Goal: Find specific page/section: Find specific page/section

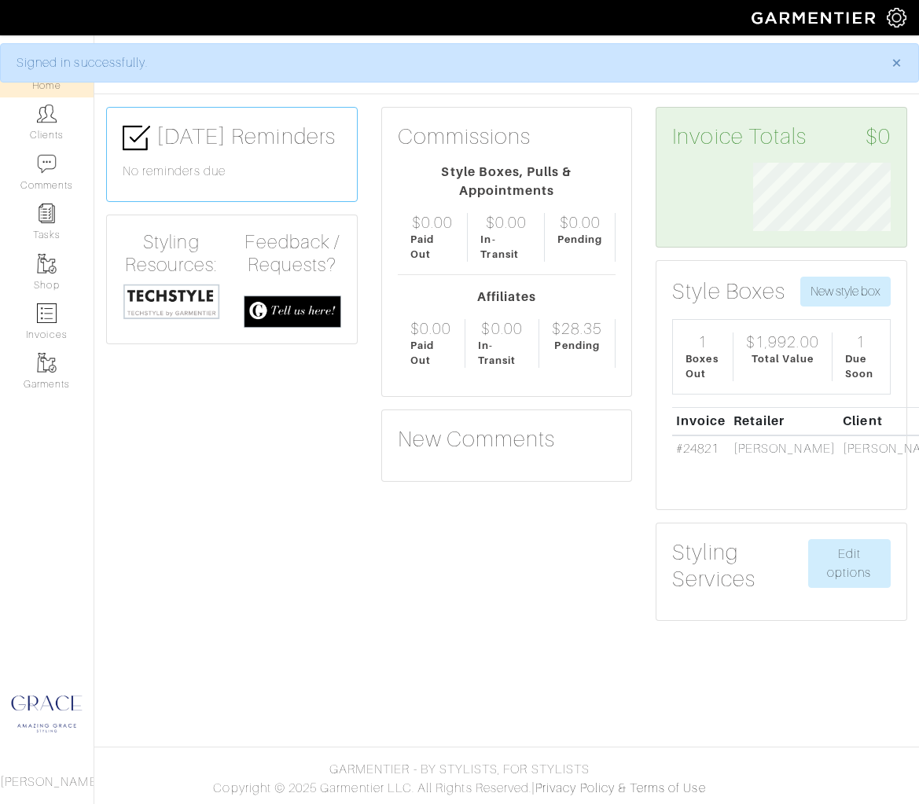
scroll to position [68, 161]
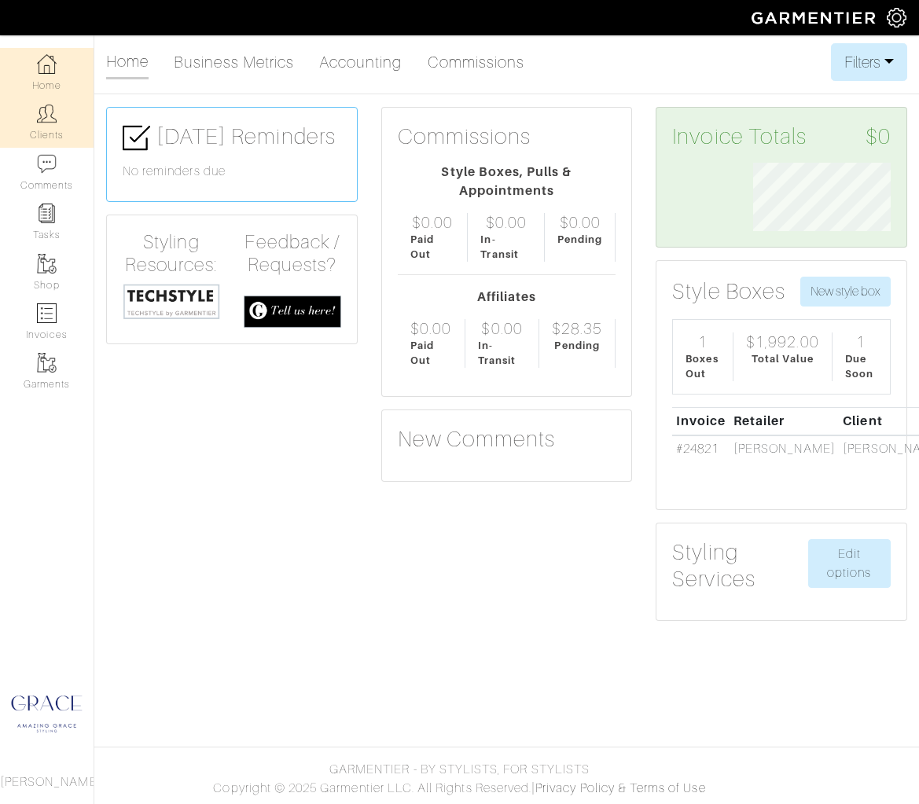
click at [47, 128] on link "Clients" at bounding box center [47, 122] width 94 height 50
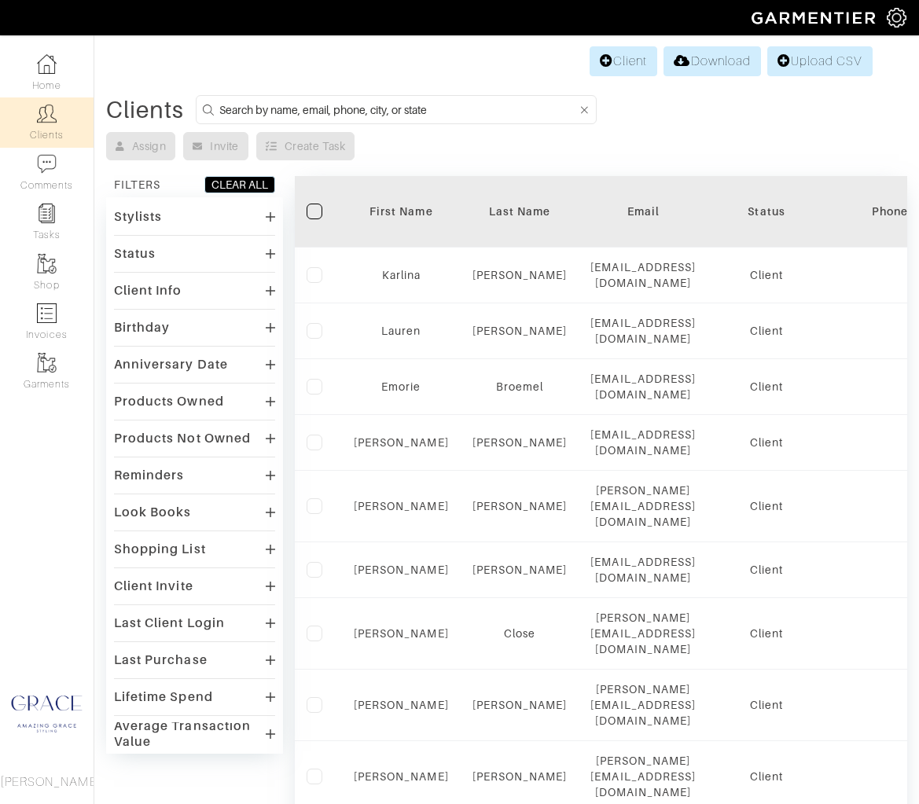
click at [304, 110] on input at bounding box center [398, 110] width 358 height 20
type input "ashley"
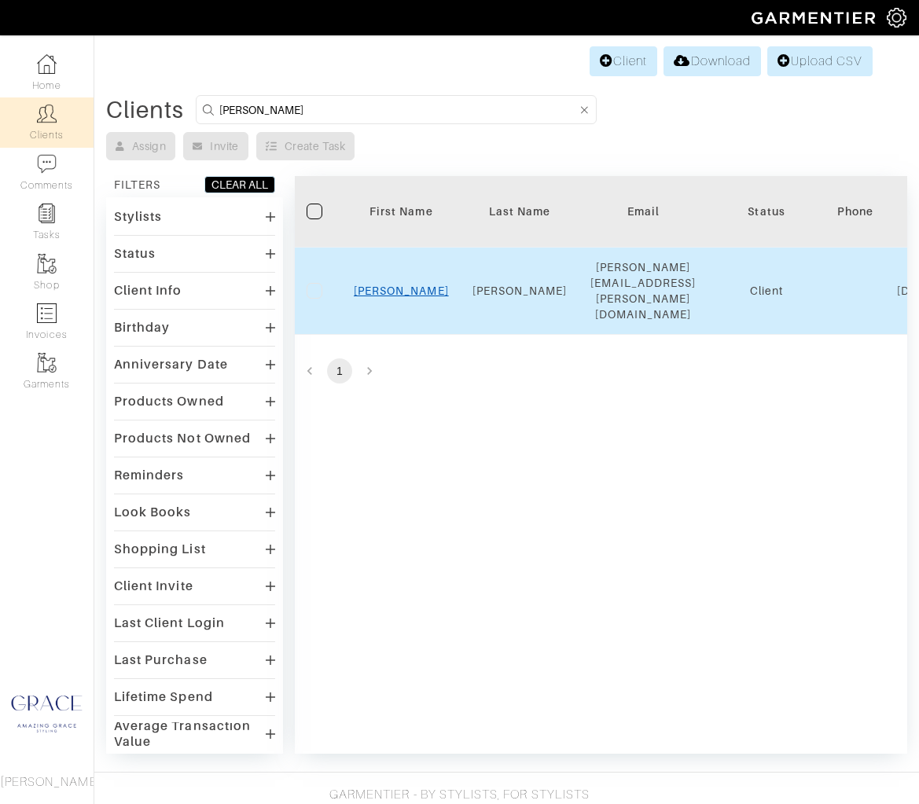
click at [406, 284] on link "Ashley" at bounding box center [401, 290] width 95 height 13
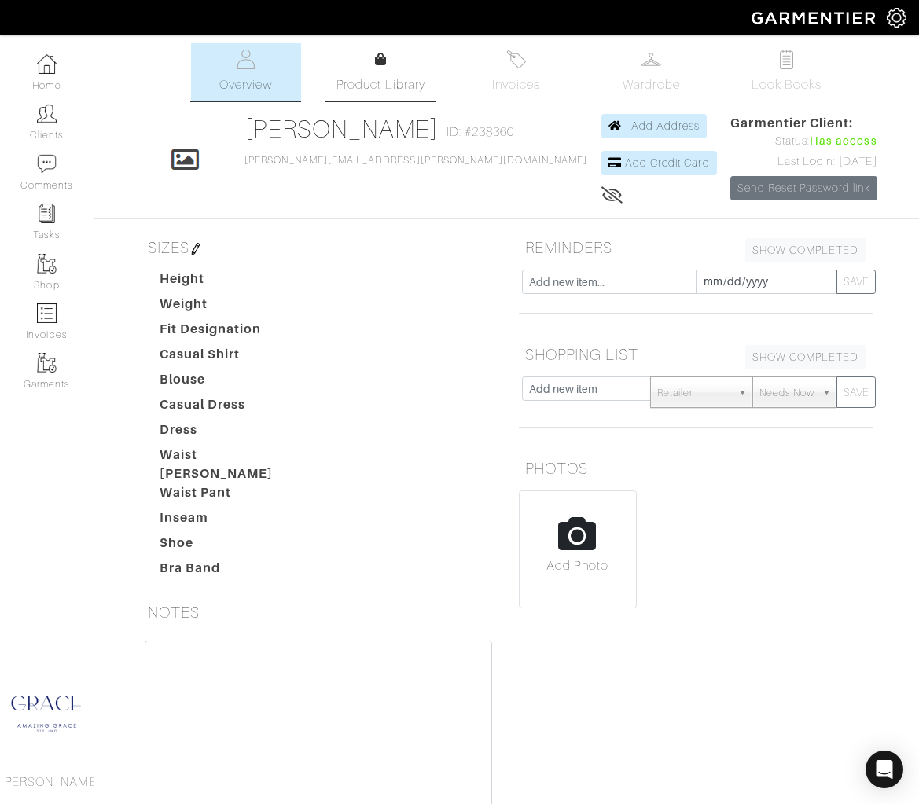
click at [378, 65] on div at bounding box center [381, 59] width 12 height 19
